Goal: Task Accomplishment & Management: Complete application form

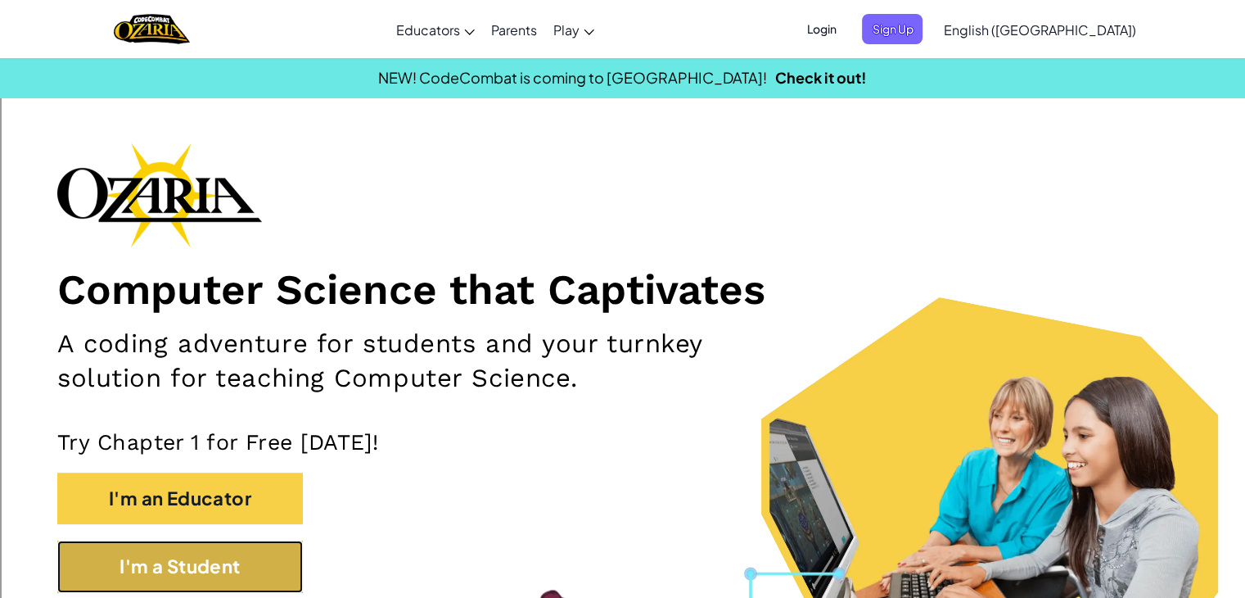
click at [198, 549] on button "I'm a Student" at bounding box center [180, 566] width 246 height 52
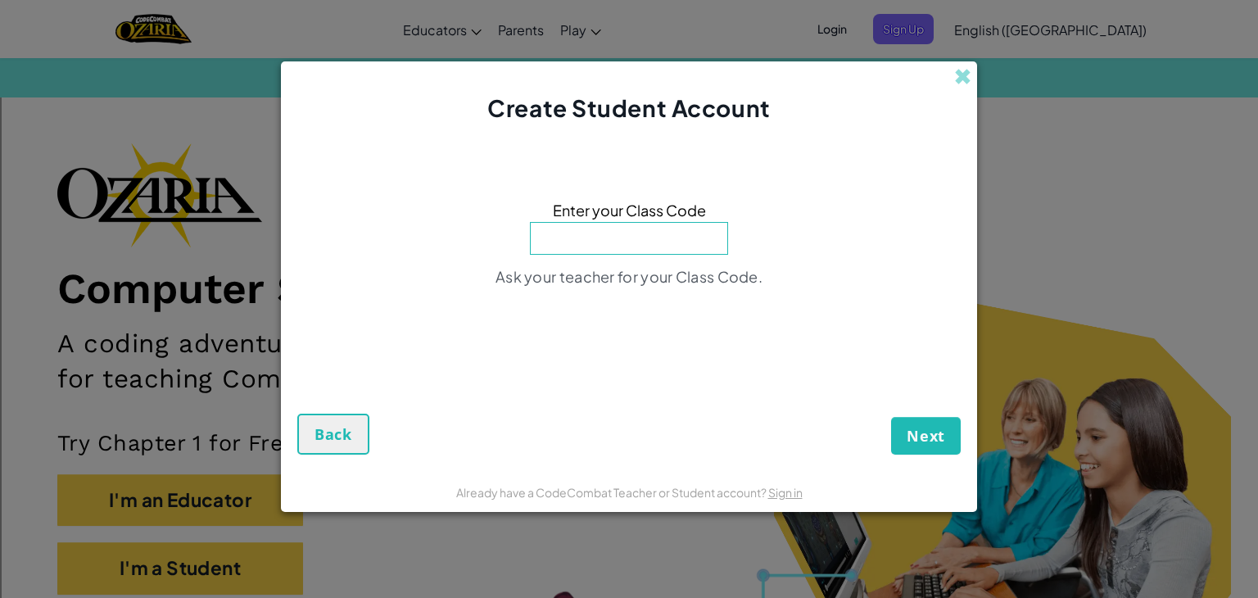
click at [973, 63] on div "Create Student Account" at bounding box center [629, 92] width 696 height 63
click at [968, 70] on span at bounding box center [962, 76] width 17 height 17
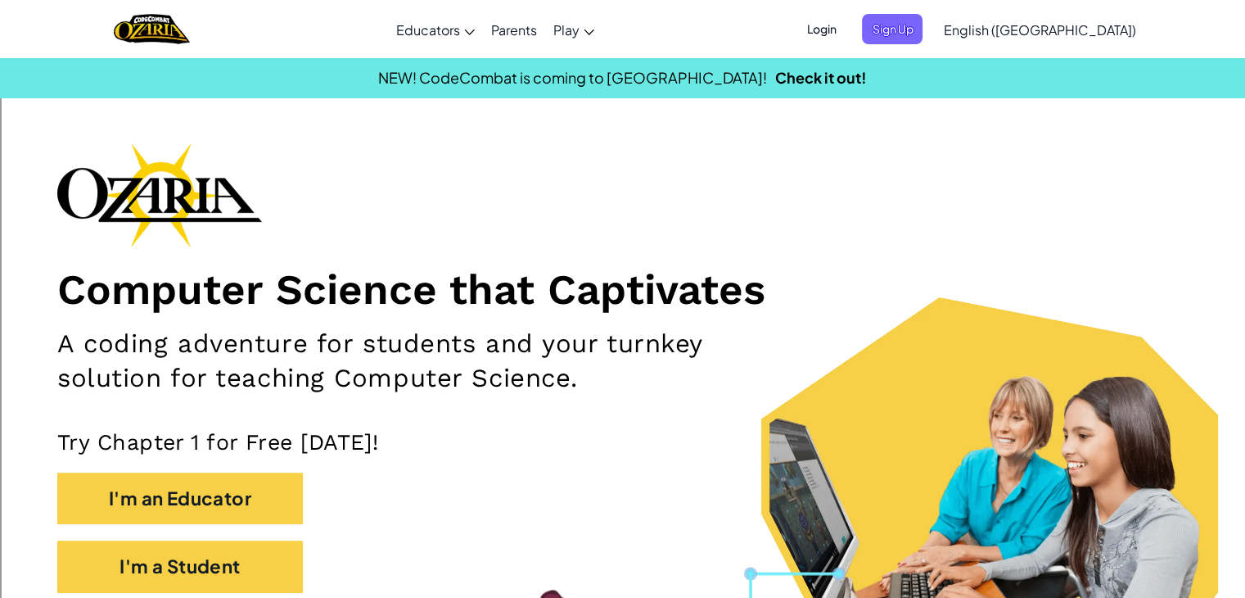
click at [846, 34] on span "Login" at bounding box center [821, 29] width 49 height 30
